Goal: Information Seeking & Learning: Learn about a topic

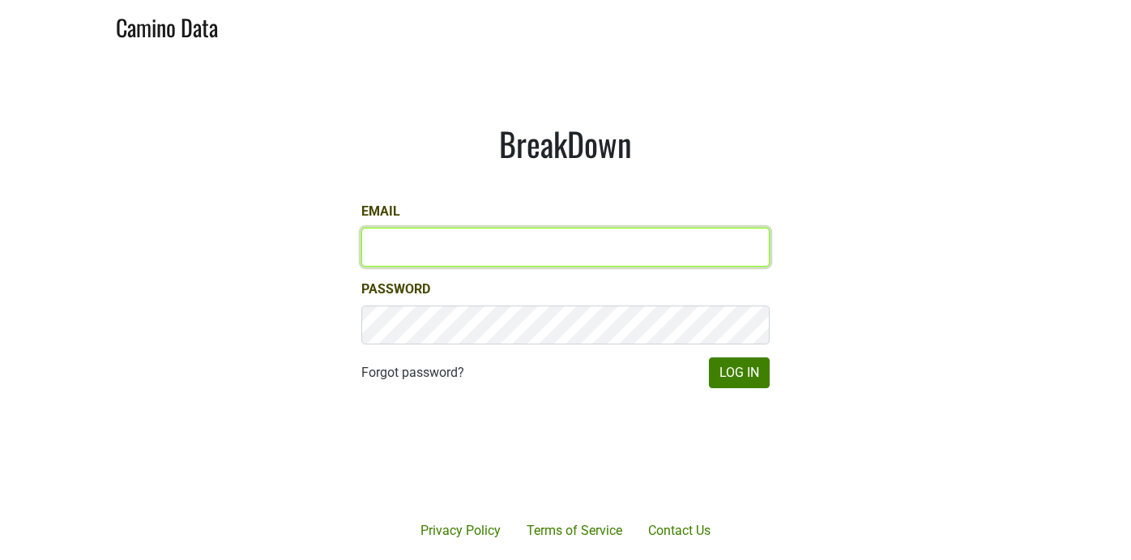
click at [388, 249] on input "Email" at bounding box center [565, 247] width 408 height 39
type input "sean@mommenpop.com"
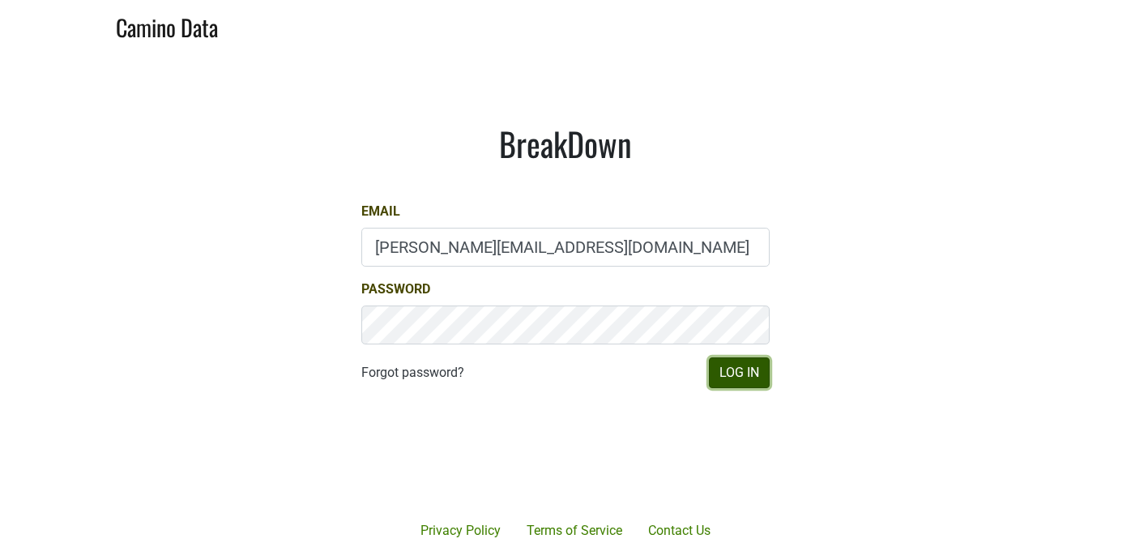
click at [745, 378] on button "Log In" at bounding box center [739, 372] width 61 height 31
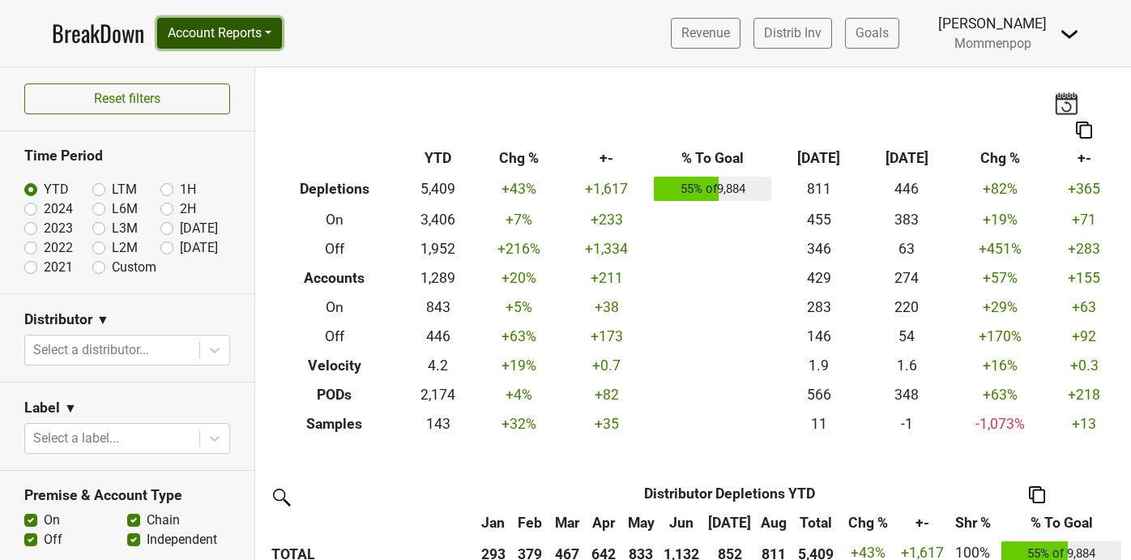
click at [222, 26] on button "Account Reports" at bounding box center [219, 33] width 125 height 31
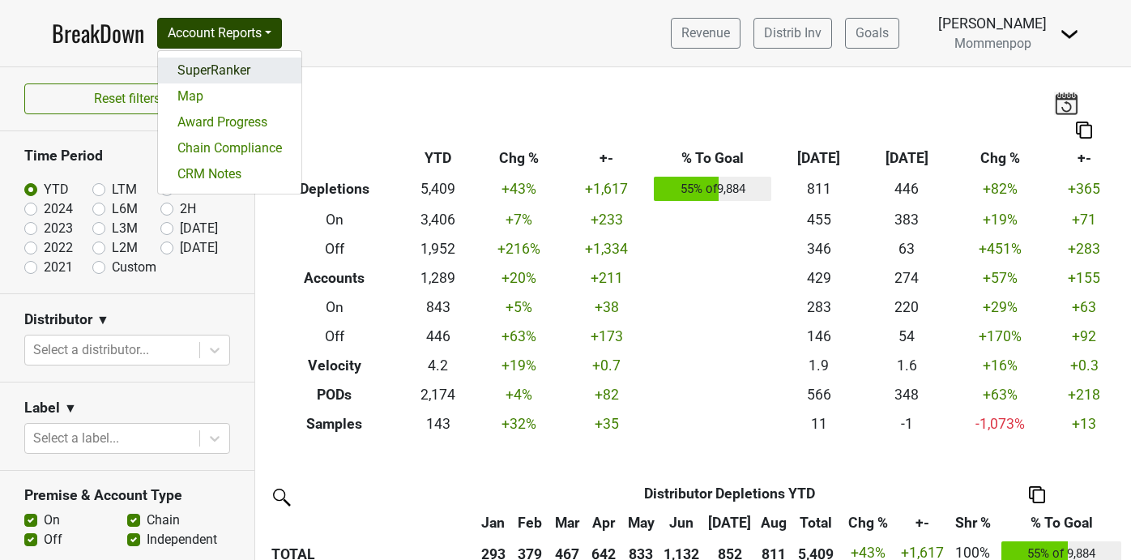
click at [234, 68] on link "SuperRanker" at bounding box center [229, 71] width 143 height 26
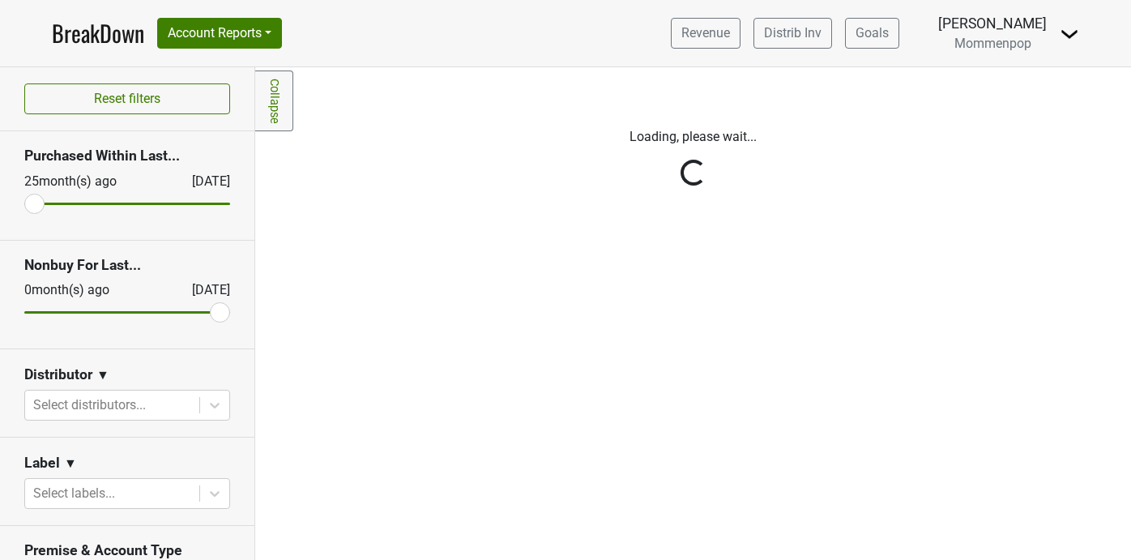
scroll to position [114, 0]
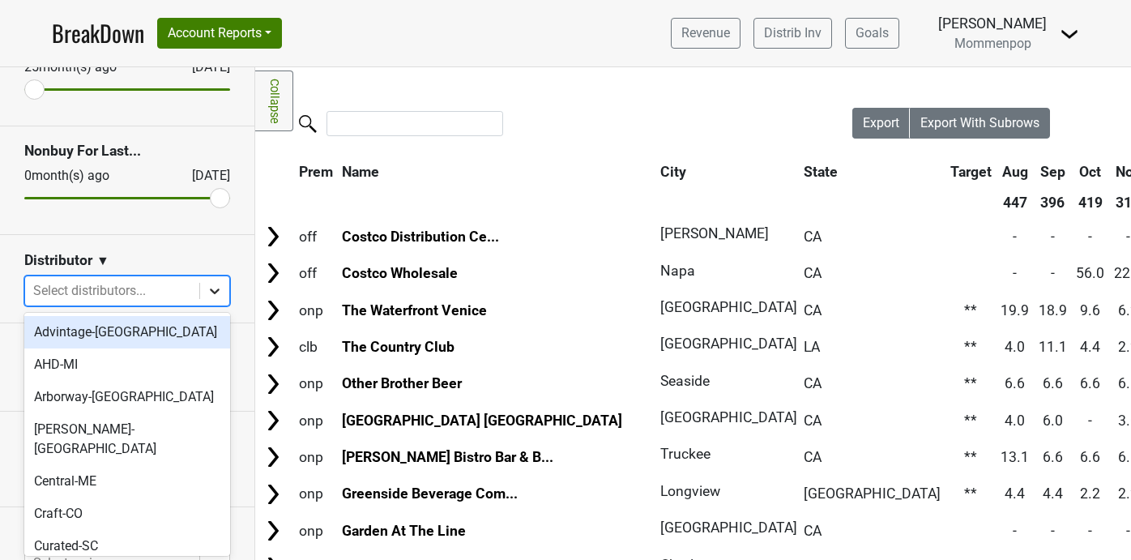
click at [211, 290] on icon at bounding box center [215, 291] width 10 height 6
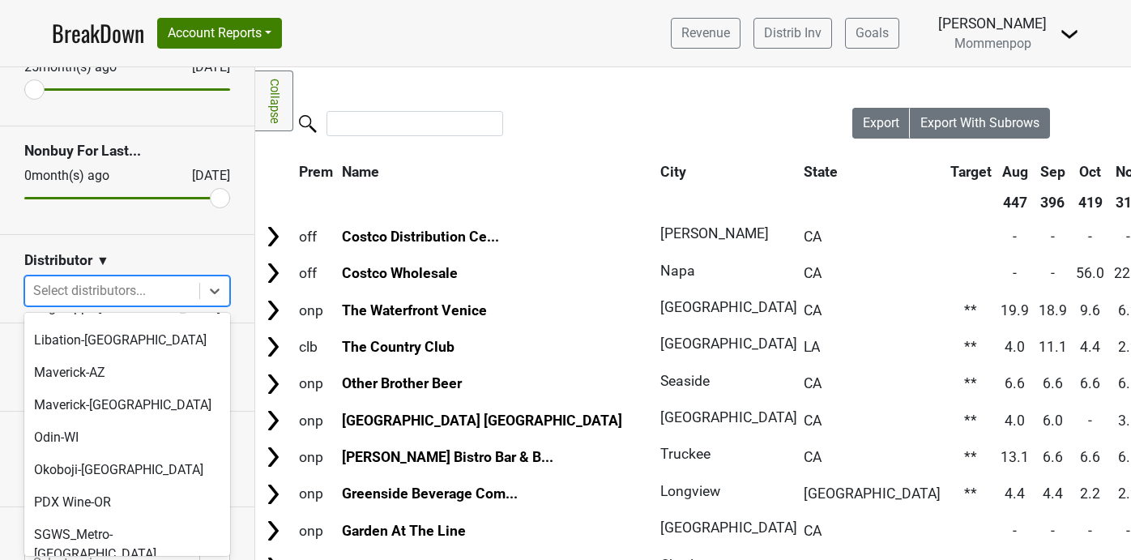
scroll to position [541, 0]
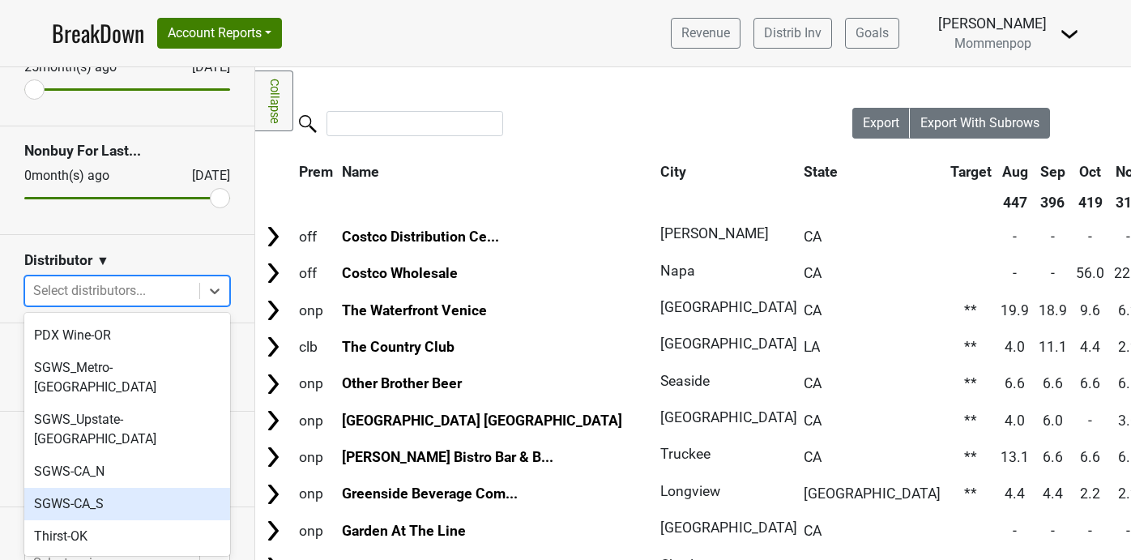
click at [134, 488] on div "SGWS-CA_S" at bounding box center [127, 504] width 206 height 32
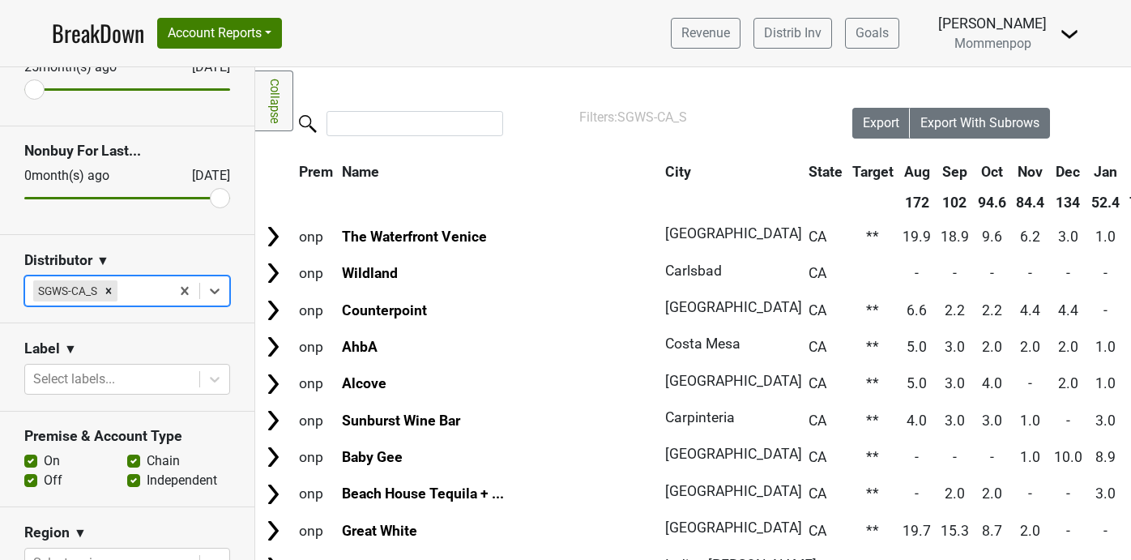
click at [275, 100] on link "Collapse" at bounding box center [274, 100] width 38 height 61
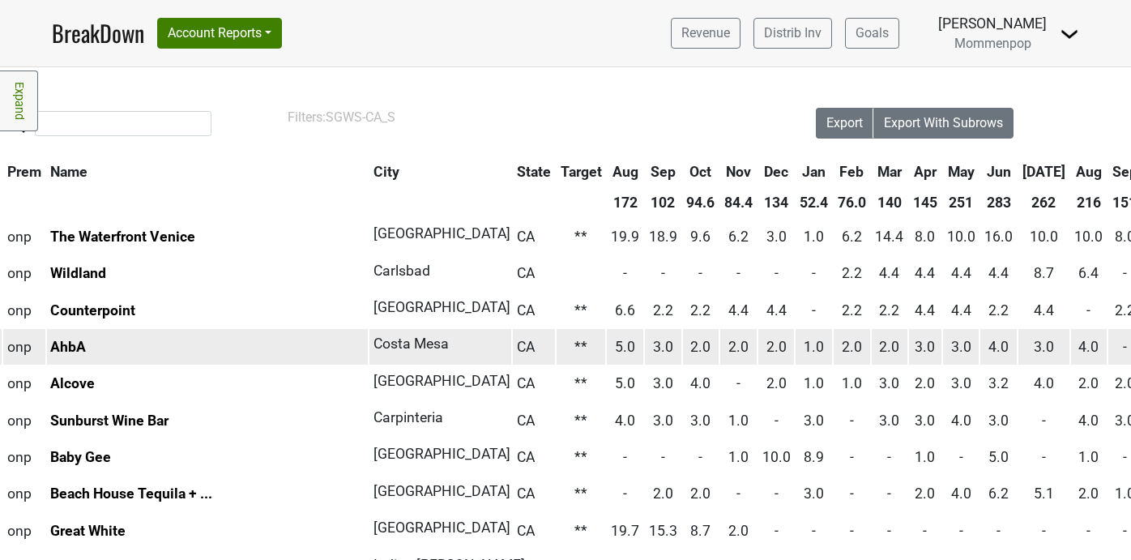
scroll to position [0, 0]
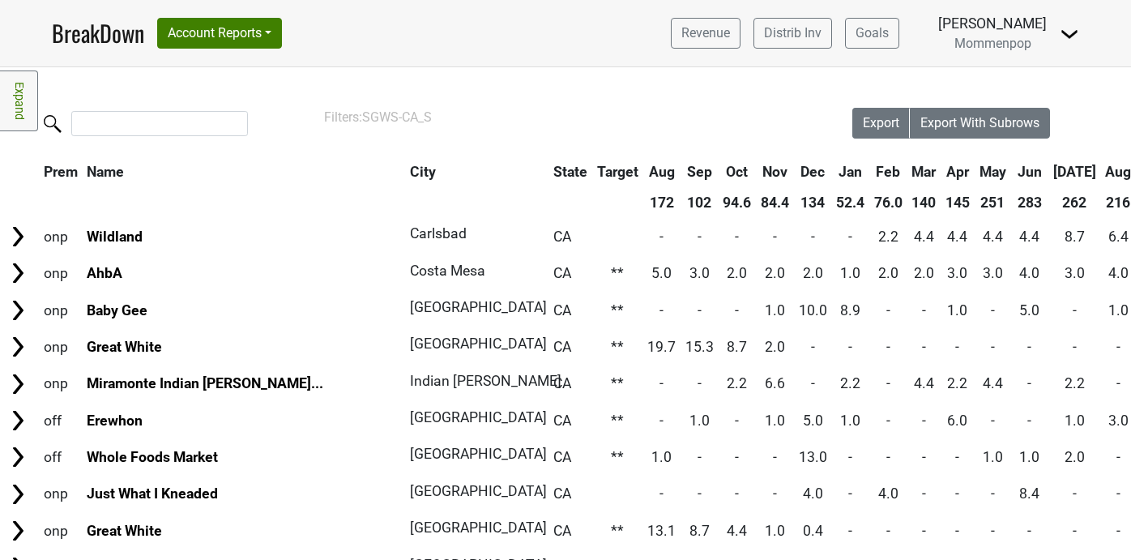
click at [1130, 167] on th "Sep" at bounding box center [1152, 171] width 33 height 29
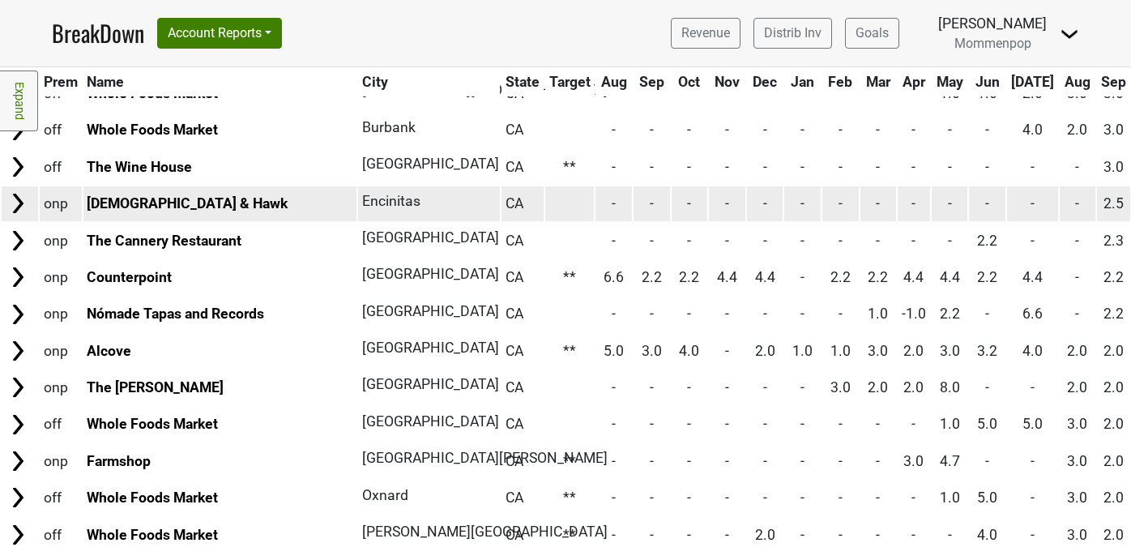
scroll to position [672, 0]
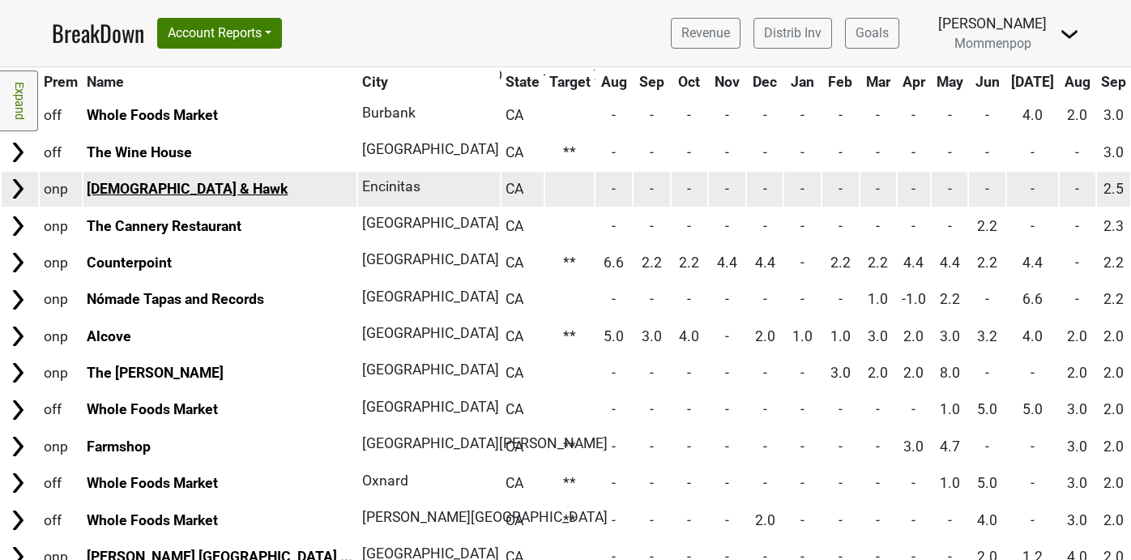
click at [126, 182] on link "Chick & Hawk" at bounding box center [187, 189] width 201 height 16
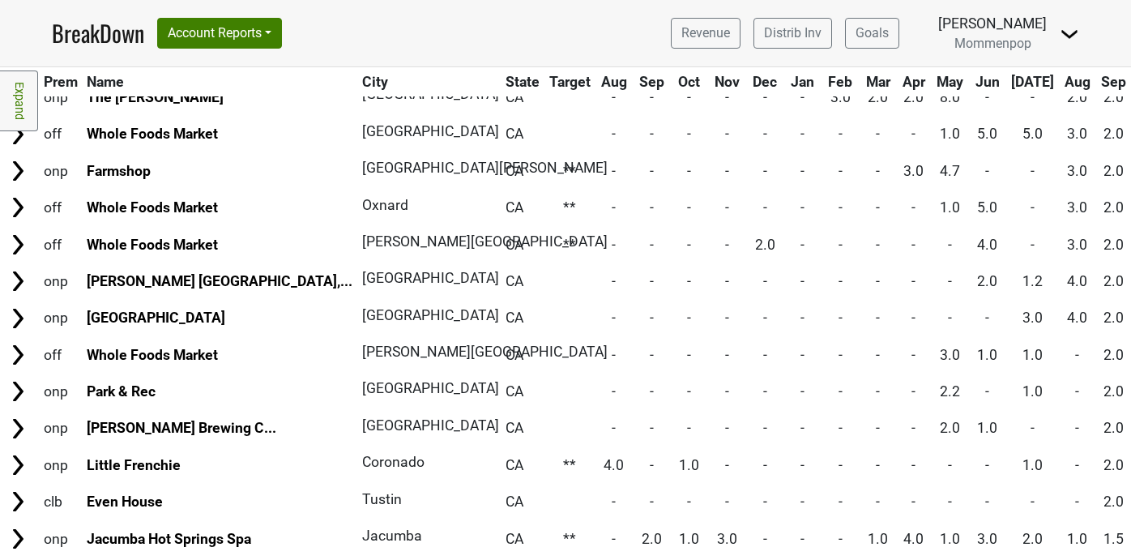
scroll to position [979, 0]
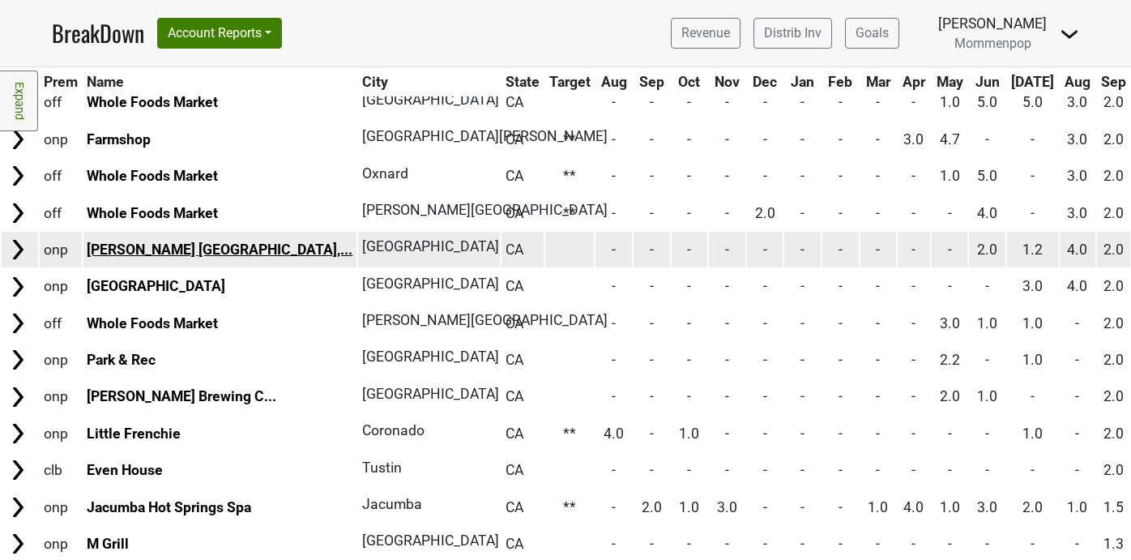
click at [185, 247] on link "Thompson Palm Springs,..." at bounding box center [220, 249] width 266 height 16
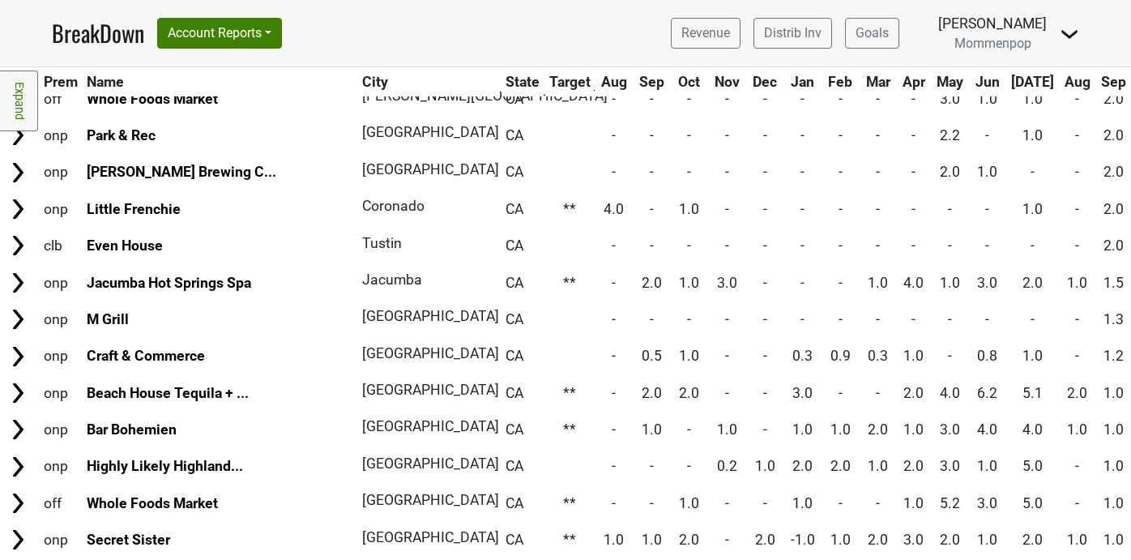
scroll to position [1207, 0]
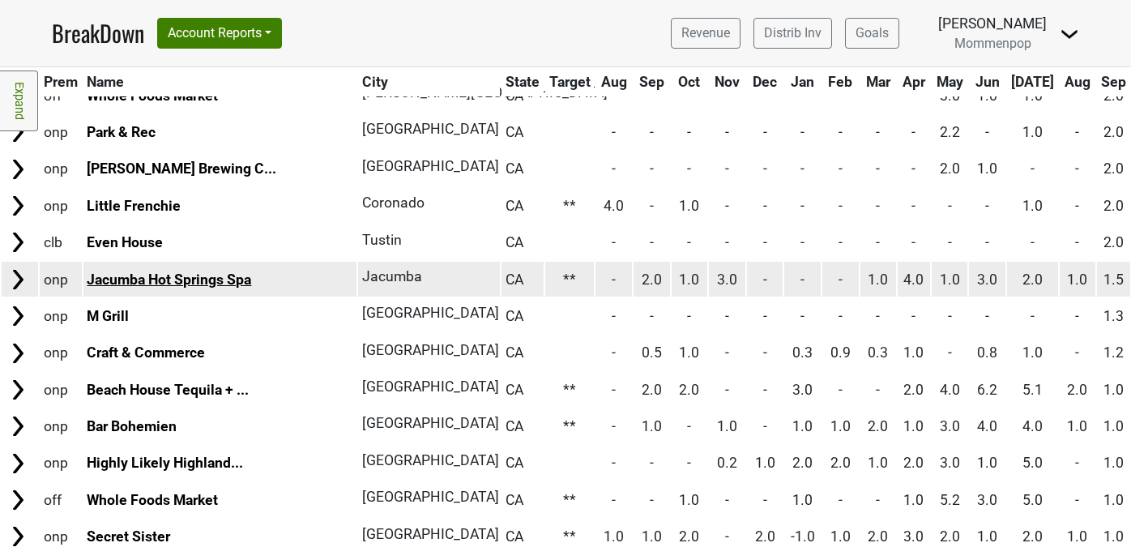
click at [194, 281] on link "Jacumba Hot Springs Spa" at bounding box center [169, 279] width 164 height 16
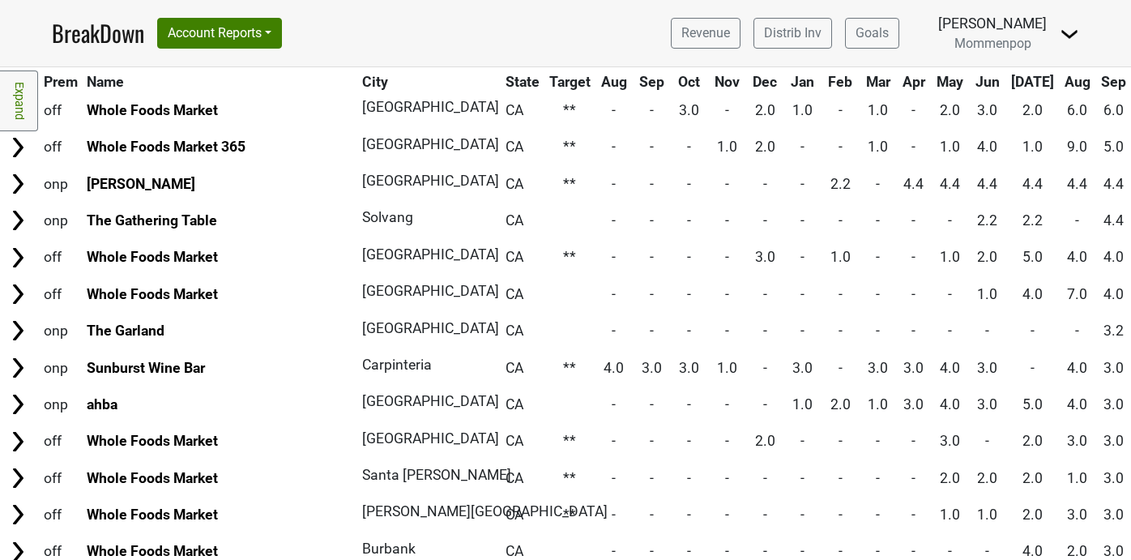
scroll to position [0, 0]
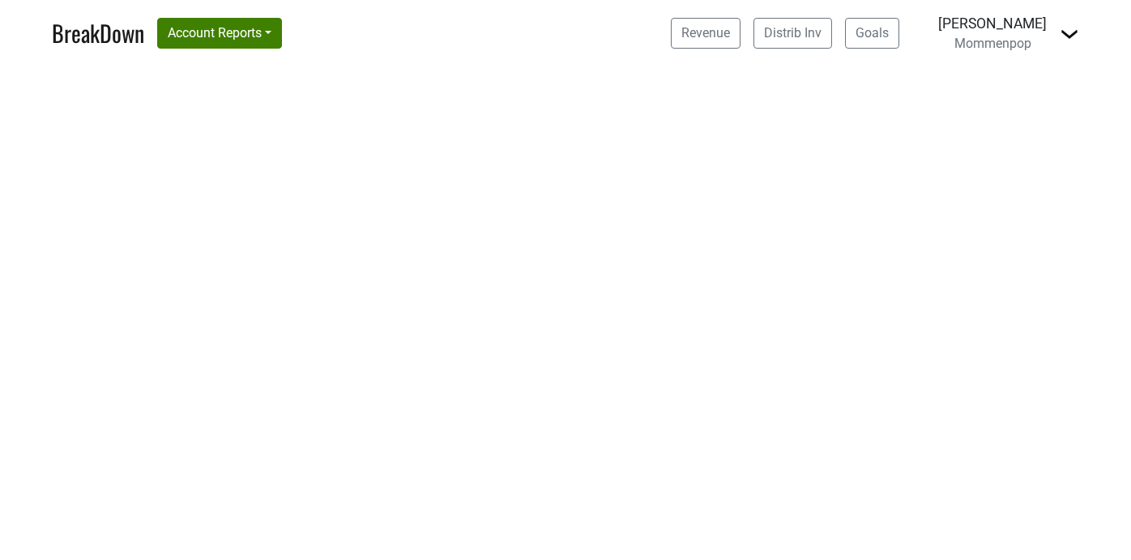
select select "CA"
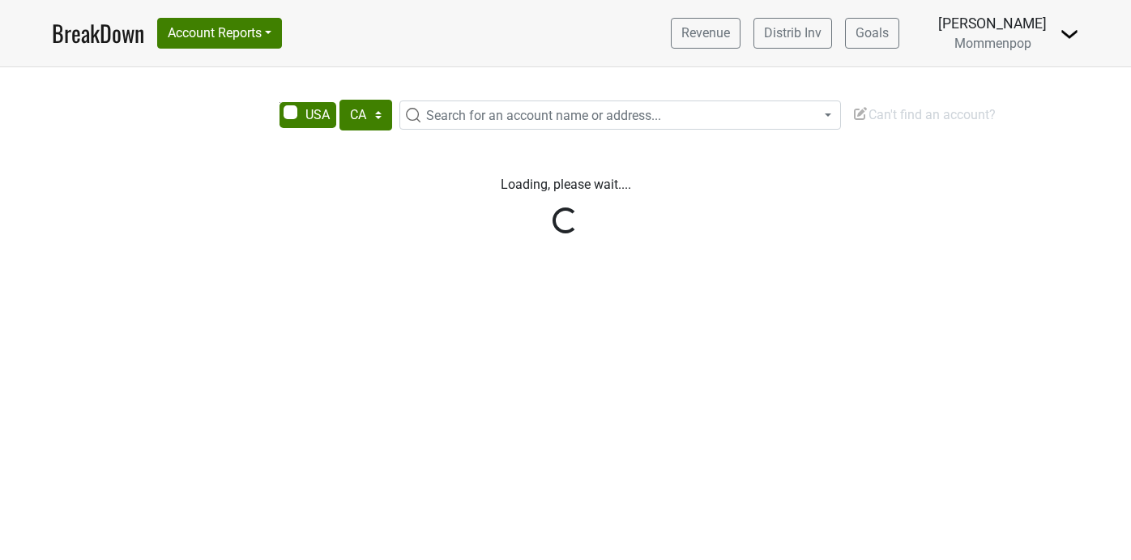
select select "CA"
